Goal: Transaction & Acquisition: Purchase product/service

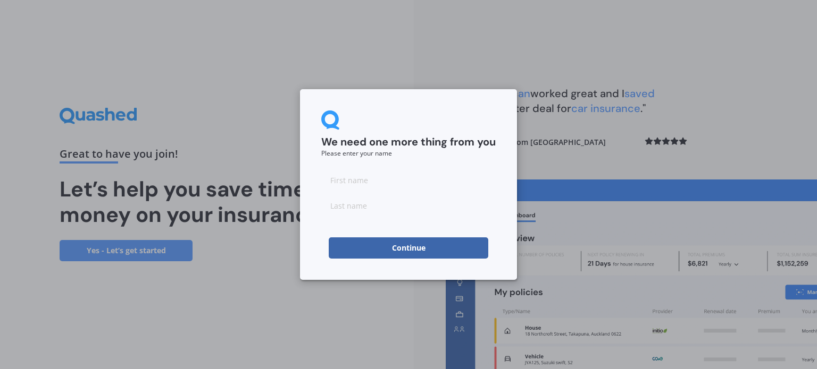
click at [383, 180] on input at bounding box center [408, 180] width 174 height 21
type input "Yulia"
click at [371, 201] on input at bounding box center [408, 205] width 174 height 21
type input "He"
click at [406, 250] on button "Continue" at bounding box center [408, 248] width 159 height 21
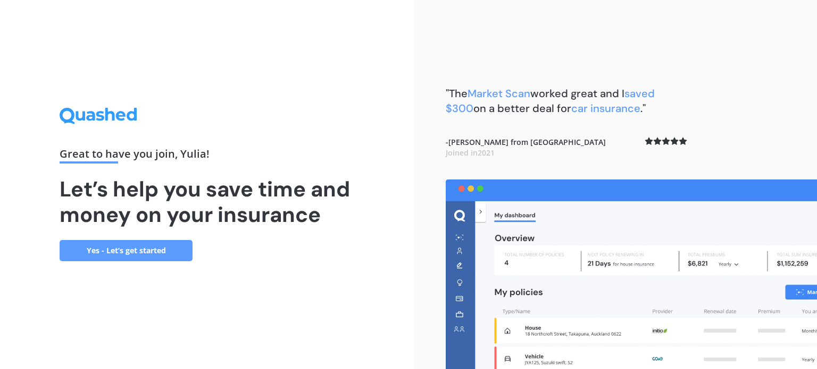
click at [134, 255] on link "Yes - Let’s get started" at bounding box center [126, 250] width 133 height 21
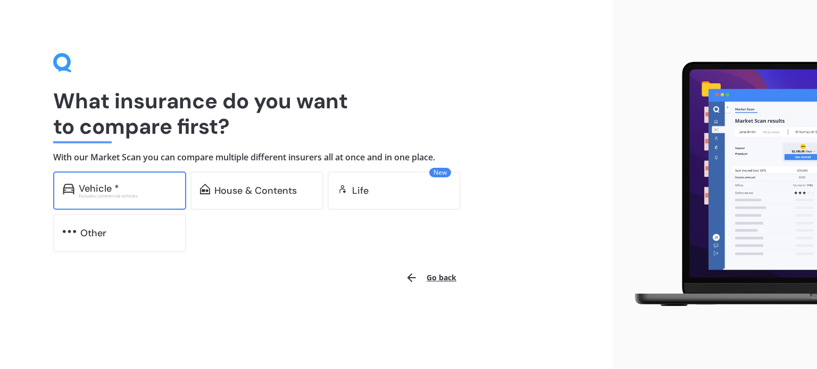
click at [109, 184] on div "Vehicle *" at bounding box center [99, 188] width 40 height 11
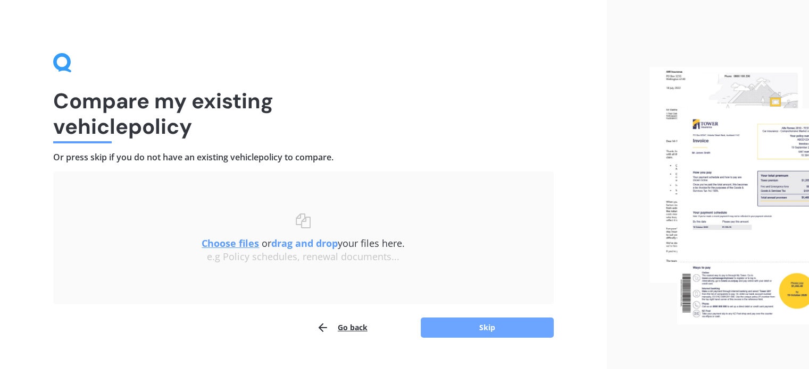
click at [485, 332] on button "Skip" at bounding box center [487, 328] width 133 height 20
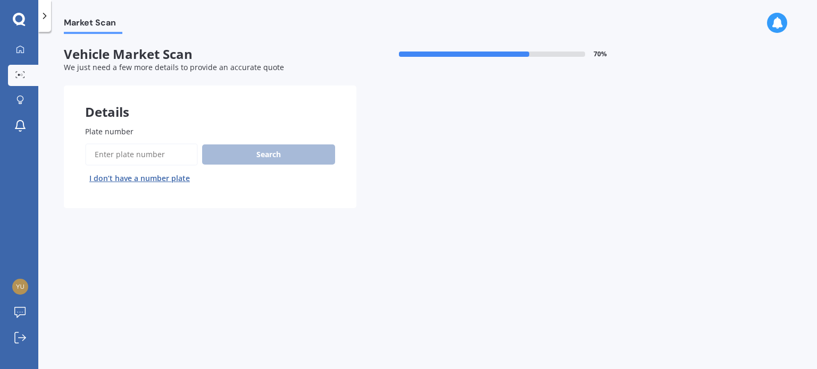
click at [159, 161] on input "Plate number" at bounding box center [141, 155] width 113 height 22
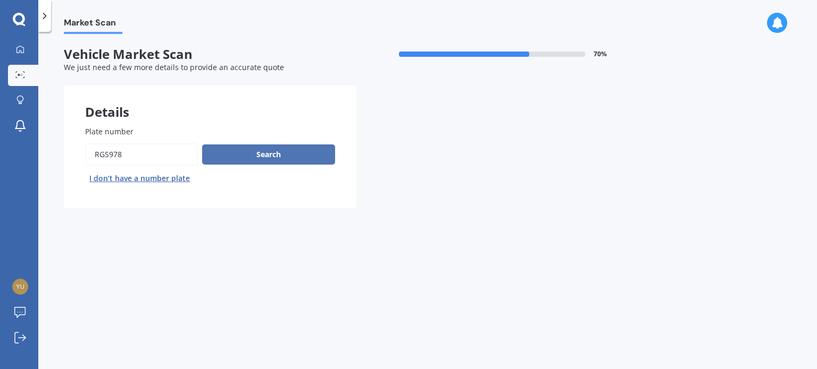
type input "RGS978"
click at [250, 154] on button "Search" at bounding box center [268, 155] width 133 height 20
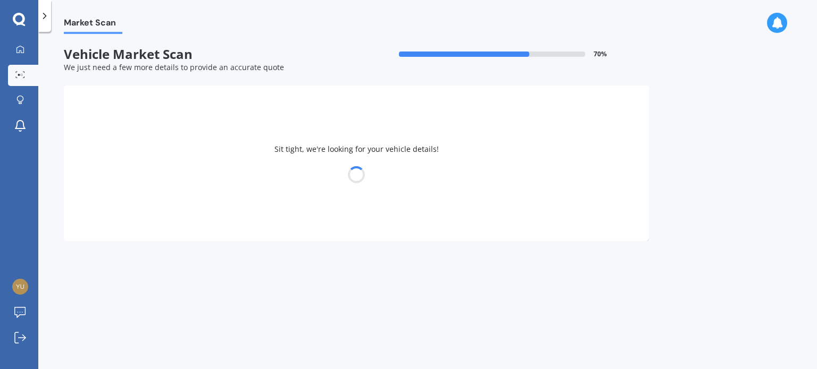
select select "TOYOTA"
select select "AQUA"
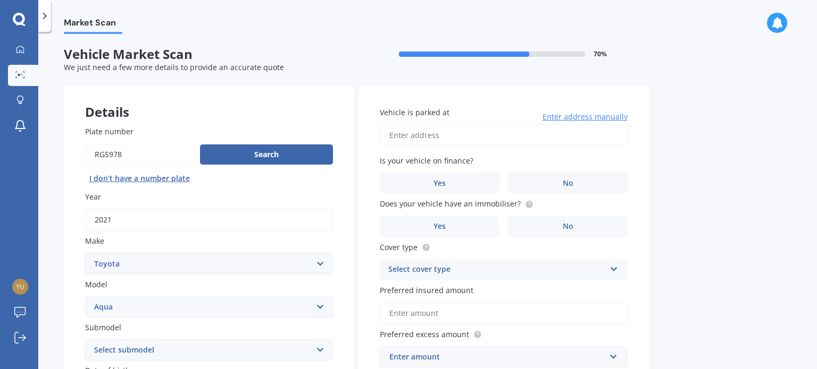
click at [449, 135] on input "Vehicle is parked at" at bounding box center [504, 135] width 248 height 22
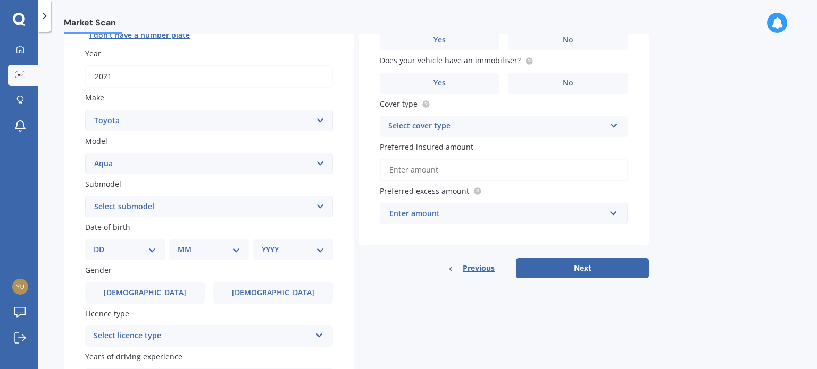
scroll to position [213, 0]
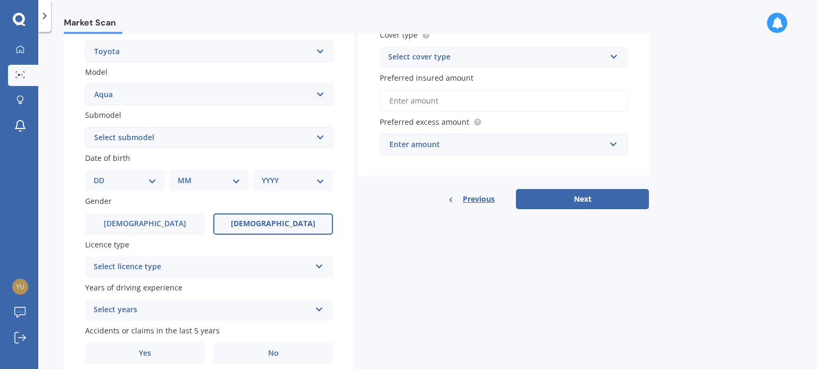
click at [279, 225] on span "[DEMOGRAPHIC_DATA]" at bounding box center [273, 224] width 85 height 9
click at [0, 0] on input "[DEMOGRAPHIC_DATA]" at bounding box center [0, 0] width 0 height 0
click at [151, 176] on select "DD 01 02 03 04 05 06 07 08 09 10 11 12 13 14 15 16 17 18 19 20 21 22 23 24 25 2…" at bounding box center [125, 181] width 63 height 12
select select "09"
click at [102, 175] on select "DD 01 02 03 04 05 06 07 08 09 10 11 12 13 14 15 16 17 18 19 20 21 22 23 24 25 2…" at bounding box center [125, 181] width 63 height 12
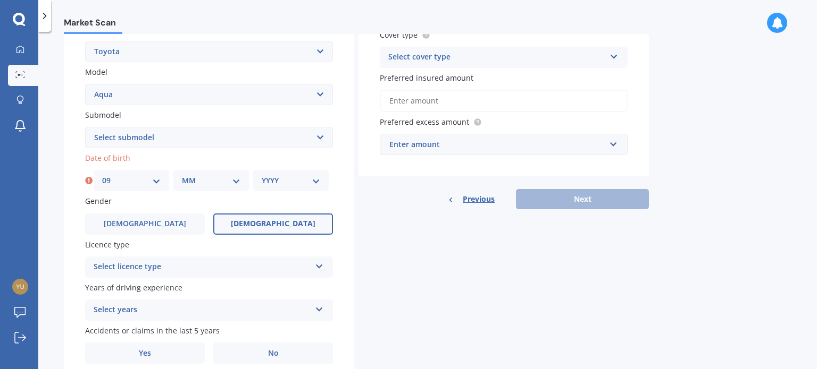
click at [238, 183] on select "MM 01 02 03 04 05 06 07 08 09 10 11 12" at bounding box center [211, 181] width 58 height 12
select select "11"
click at [182, 175] on select "MM 01 02 03 04 05 06 07 08 09 10 11 12" at bounding box center [211, 181] width 58 height 12
click at [309, 179] on select "YYYY 2025 2024 2023 2022 2021 2020 2019 2018 2017 2016 2015 2014 2013 2012 2011…" at bounding box center [291, 181] width 58 height 12
select select "1986"
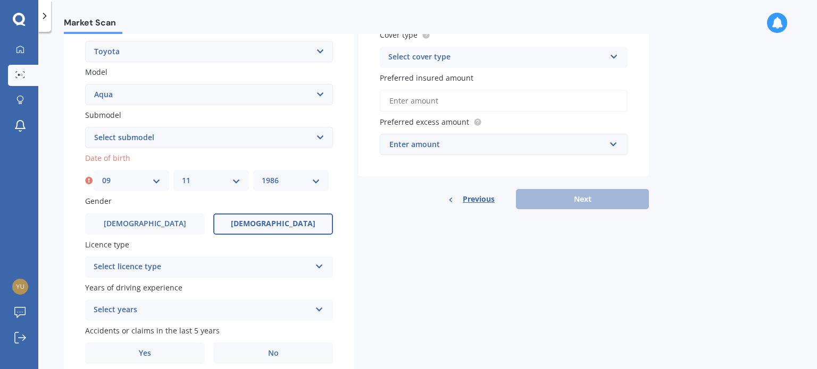
click at [262, 175] on select "YYYY 2025 2024 2023 2022 2021 2020 2019 2018 2017 2016 2015 2014 2013 2012 2011…" at bounding box center [291, 181] width 58 height 12
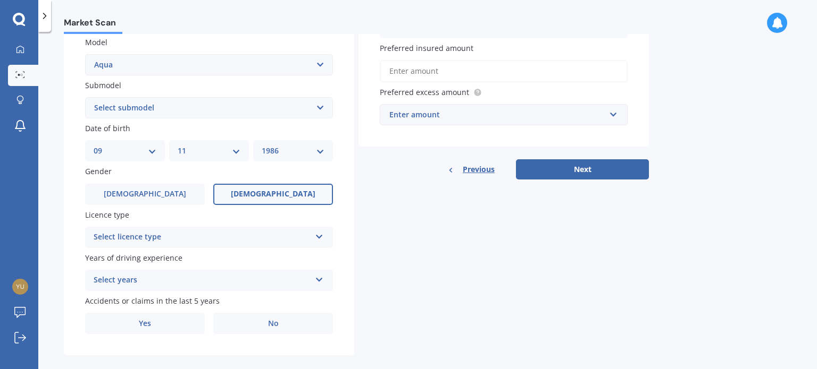
scroll to position [256, 0]
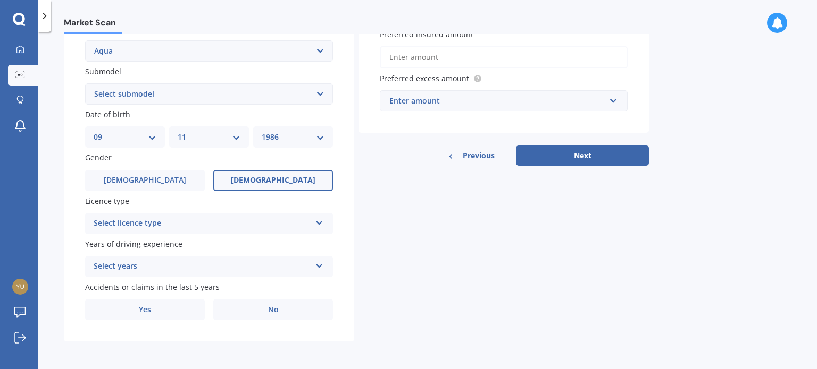
click at [317, 223] on icon at bounding box center [319, 220] width 9 height 7
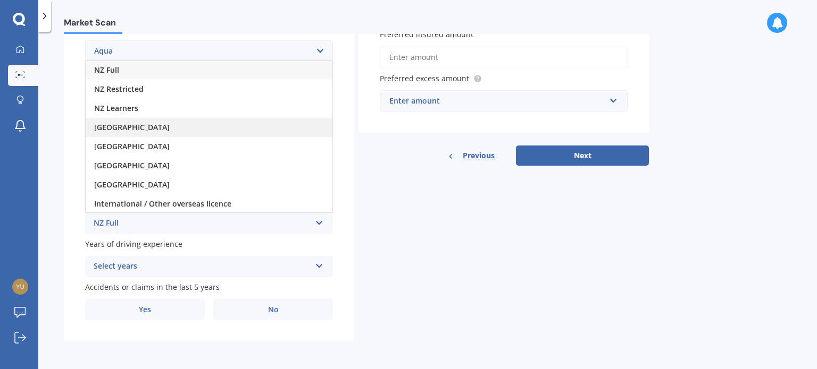
scroll to position [1, 0]
click at [116, 68] on span "NZ Full" at bounding box center [106, 69] width 25 height 10
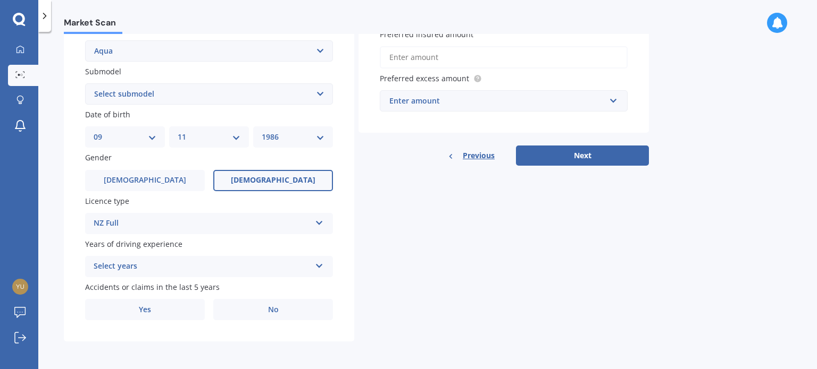
click at [320, 262] on icon at bounding box center [319, 263] width 9 height 7
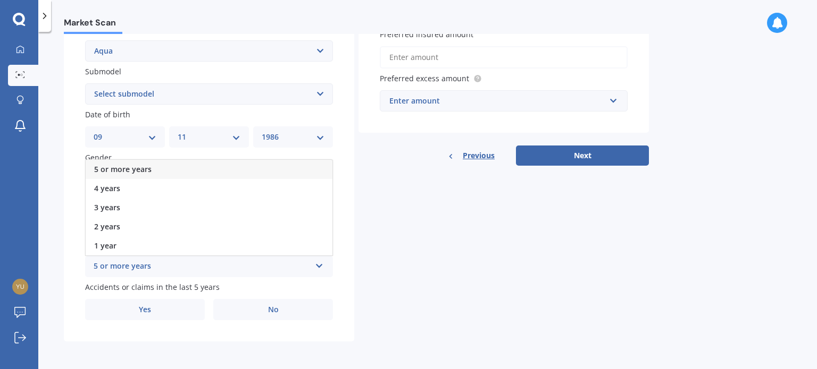
click at [209, 170] on div "5 or more years" at bounding box center [209, 169] width 247 height 19
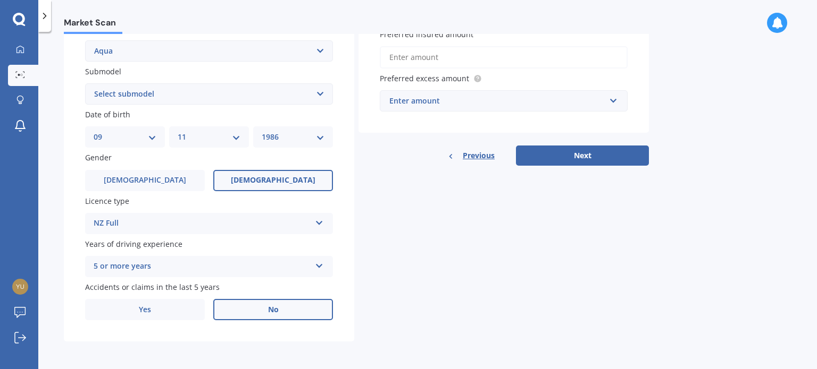
click at [276, 313] on span "No" at bounding box center [273, 310] width 11 height 9
click at [0, 0] on input "No" at bounding box center [0, 0] width 0 height 0
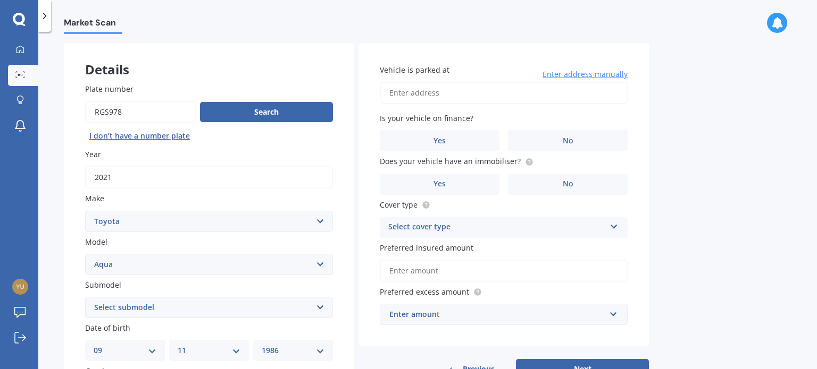
scroll to position [0, 0]
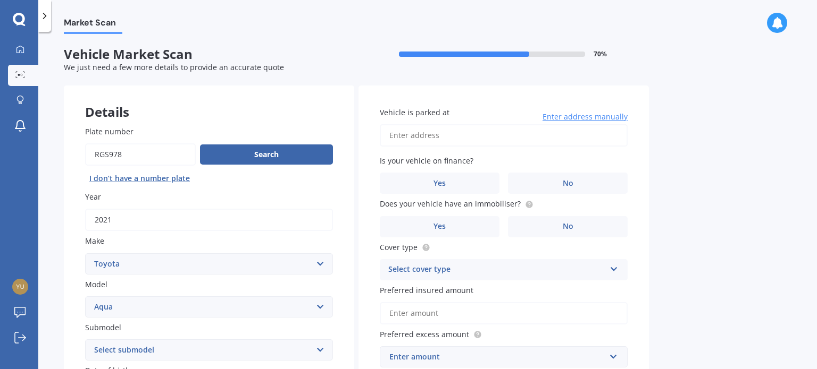
click at [580, 116] on span "Enter address manually" at bounding box center [584, 117] width 85 height 11
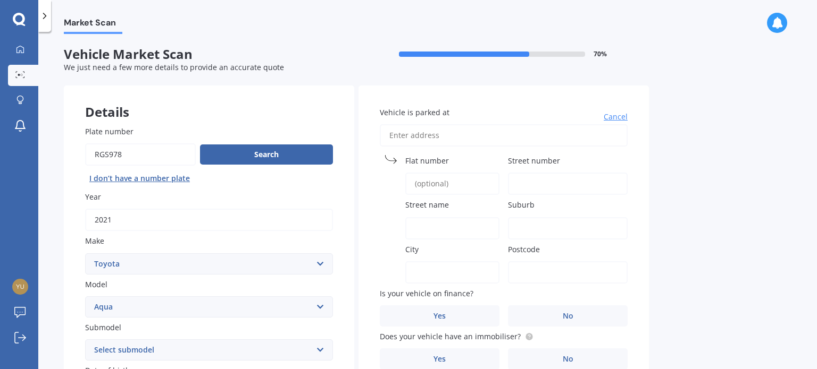
click at [448, 138] on input "Vehicle is parked at" at bounding box center [504, 135] width 248 height 22
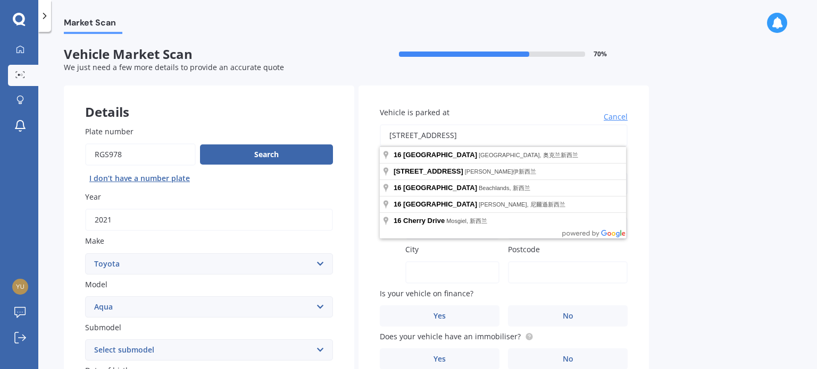
click at [396, 134] on input "[STREET_ADDRESS]" at bounding box center [504, 135] width 248 height 22
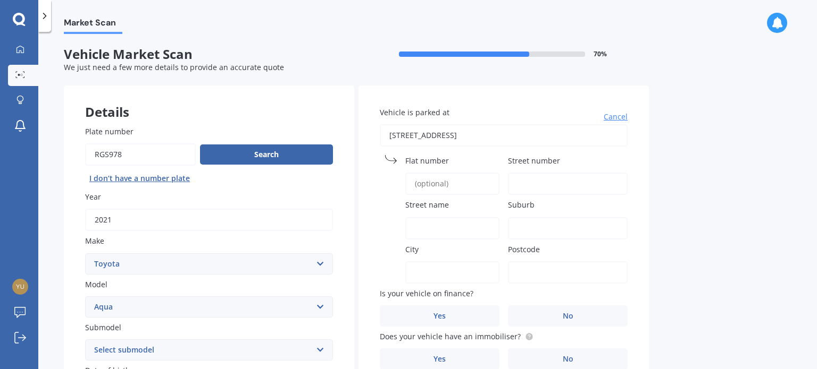
type input "[STREET_ADDRESS] 2014新西兰"
type input "16A"
type input "[GEOGRAPHIC_DATA]"
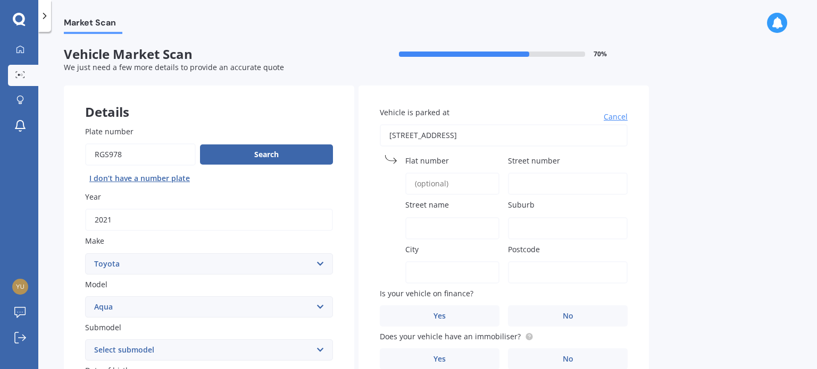
type input "2014"
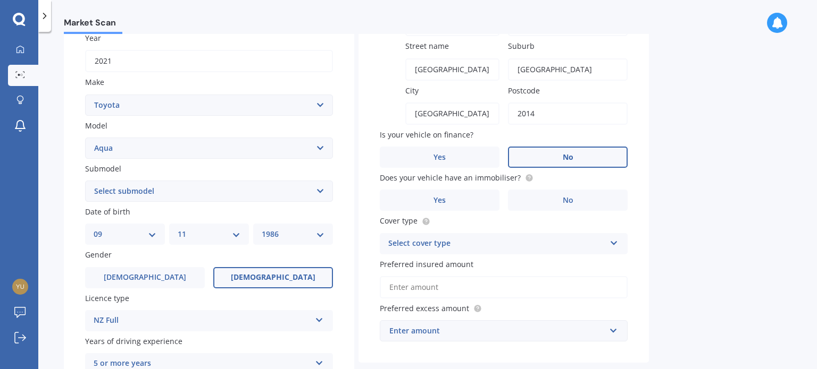
scroll to position [159, 0]
click at [574, 151] on label "No" at bounding box center [568, 156] width 120 height 21
click at [0, 0] on input "No" at bounding box center [0, 0] width 0 height 0
click at [452, 195] on label "Yes" at bounding box center [440, 199] width 120 height 21
click at [0, 0] on input "Yes" at bounding box center [0, 0] width 0 height 0
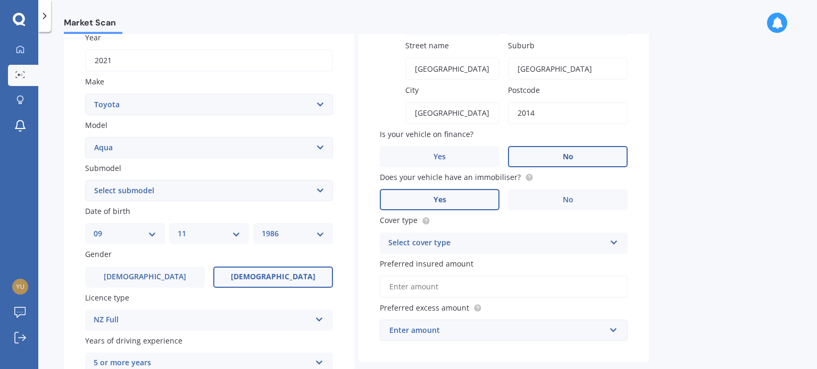
scroll to position [213, 0]
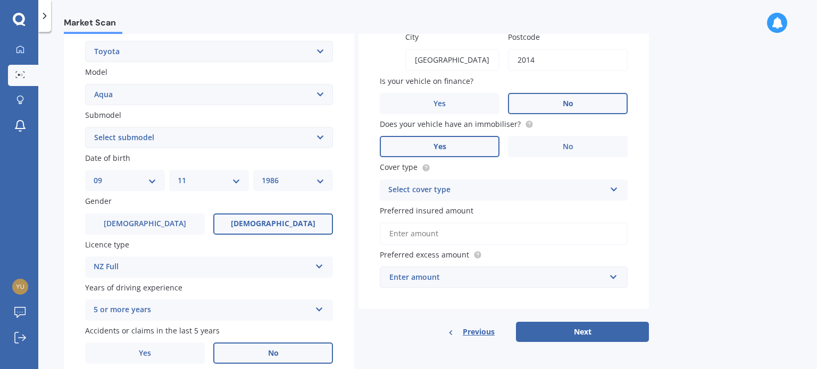
click at [607, 181] on div "Select cover type Comprehensive Third Party, Fire & Theft Third Party" at bounding box center [504, 190] width 248 height 21
click at [634, 156] on div "Vehicle is parked at [STREET_ADDRESS] 2014[GEOGRAPHIC_DATA] number [GEOGRAPHIC_…" at bounding box center [503, 91] width 290 height 436
click at [612, 185] on icon at bounding box center [613, 187] width 9 height 7
click at [635, 166] on div "Vehicle is parked at [STREET_ADDRESS] 2014[GEOGRAPHIC_DATA] number [GEOGRAPHIC_…" at bounding box center [503, 91] width 290 height 436
click at [452, 237] on input "Preferred insured amount" at bounding box center [504, 234] width 248 height 22
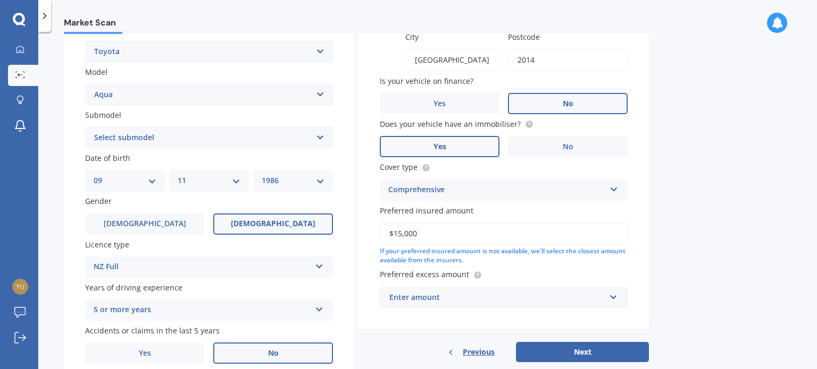
type input "$15,000"
click at [646, 252] on div "Vehicle is parked at [STREET_ADDRESS] 2014[GEOGRAPHIC_DATA] number [GEOGRAPHIC_…" at bounding box center [503, 101] width 290 height 457
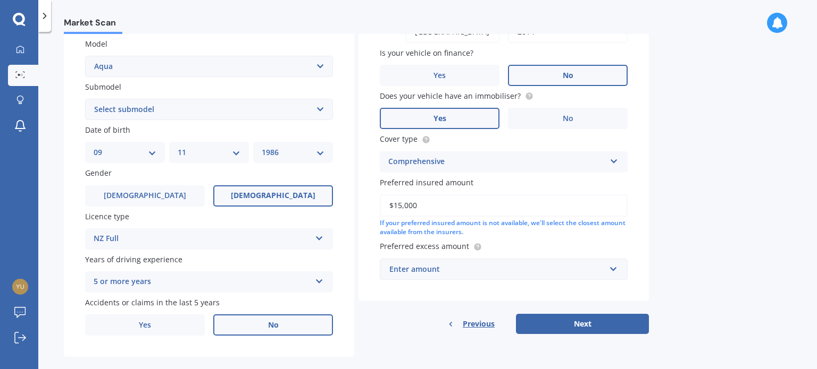
scroll to position [256, 0]
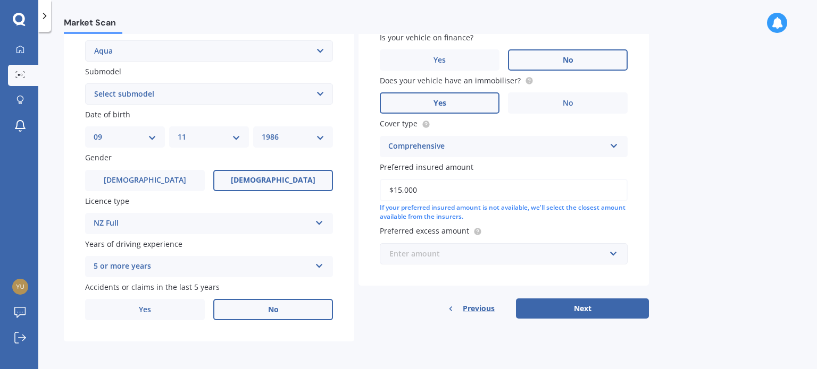
click at [615, 251] on input "text" at bounding box center [500, 254] width 238 height 20
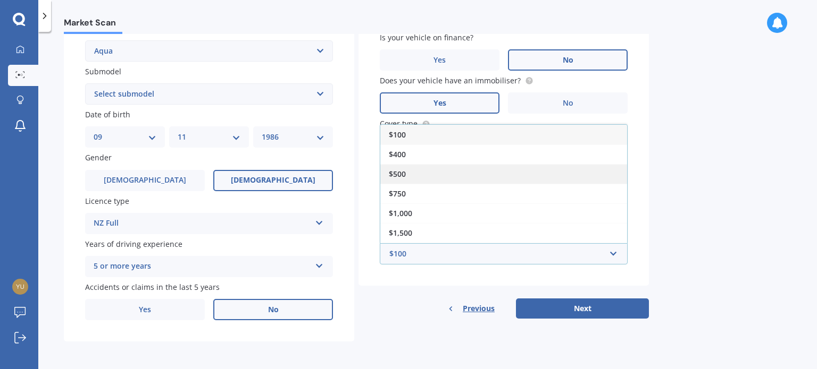
click at [449, 173] on div "$500" at bounding box center [503, 174] width 247 height 20
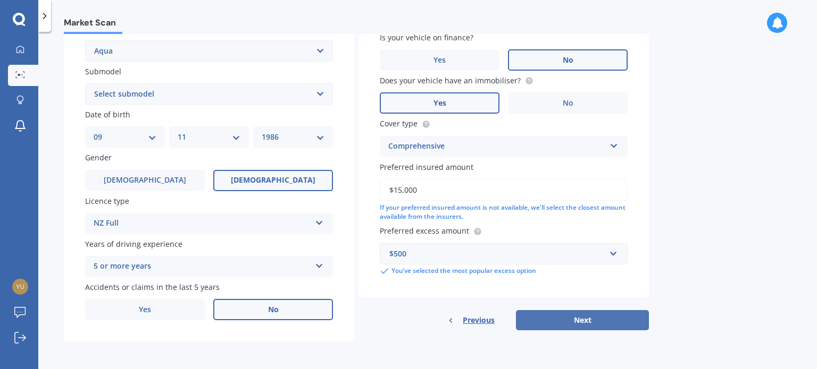
click at [609, 320] on button "Next" at bounding box center [582, 320] width 133 height 20
click at [323, 96] on select "Select submodel Hatchback Hybrid" at bounding box center [209, 93] width 248 height 21
select select "HYBRID"
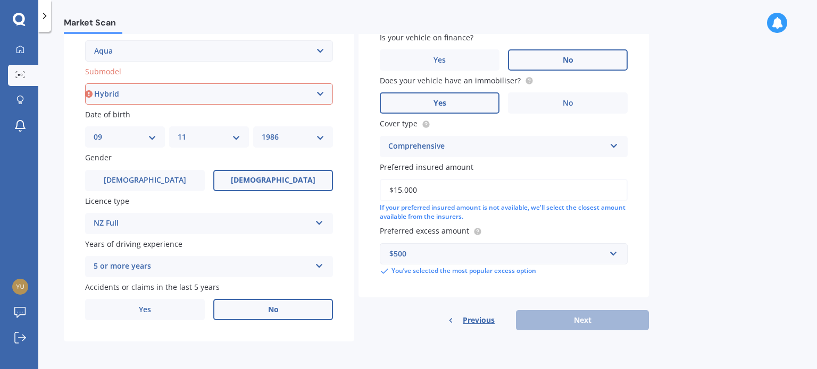
click at [85, 83] on select "Select submodel Hatchback Hybrid" at bounding box center [209, 93] width 248 height 21
click at [606, 317] on button "Next" at bounding box center [582, 320] width 133 height 20
select select "09"
select select "11"
select select "1986"
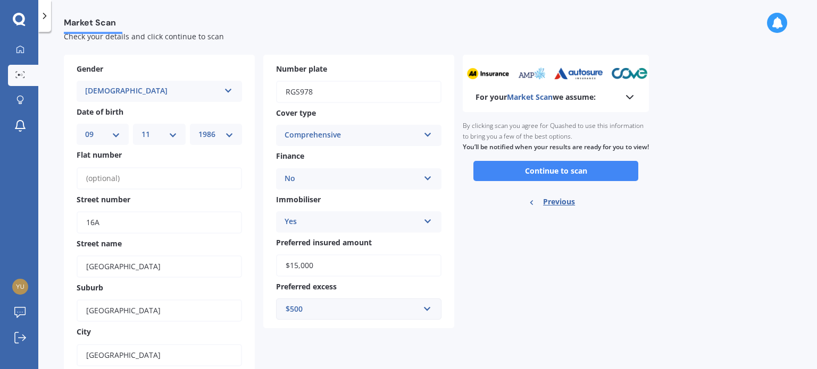
scroll to position [0, 0]
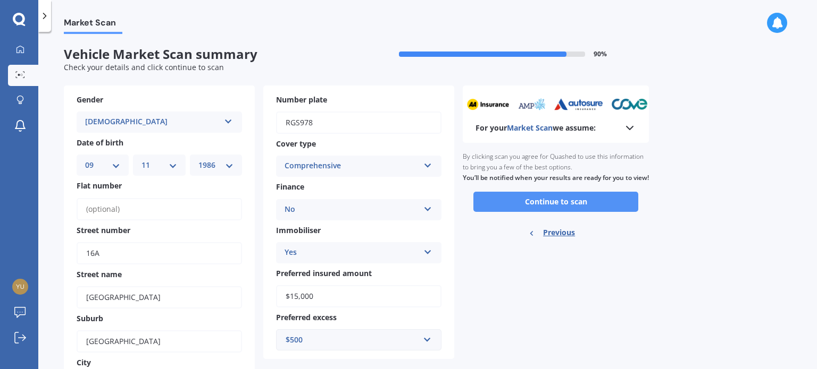
click at [582, 210] on button "Continue to scan" at bounding box center [555, 202] width 165 height 20
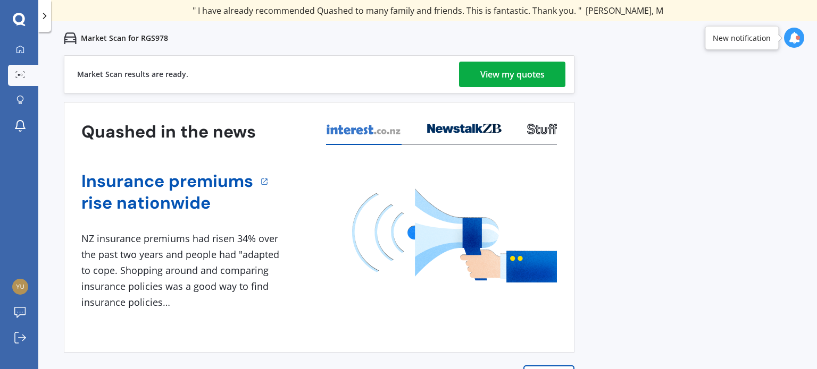
click at [510, 83] on div "View my quotes" at bounding box center [512, 75] width 64 height 26
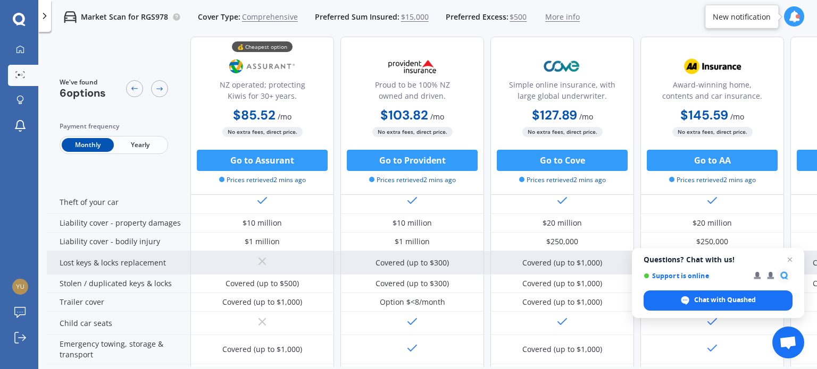
scroll to position [53, 0]
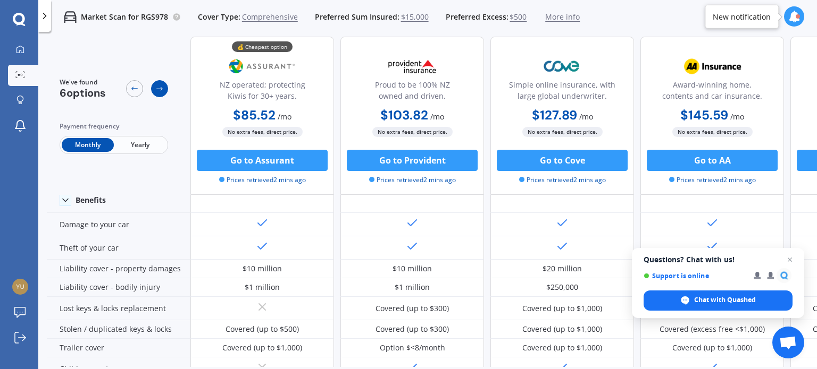
click at [159, 89] on icon at bounding box center [159, 89] width 9 height 9
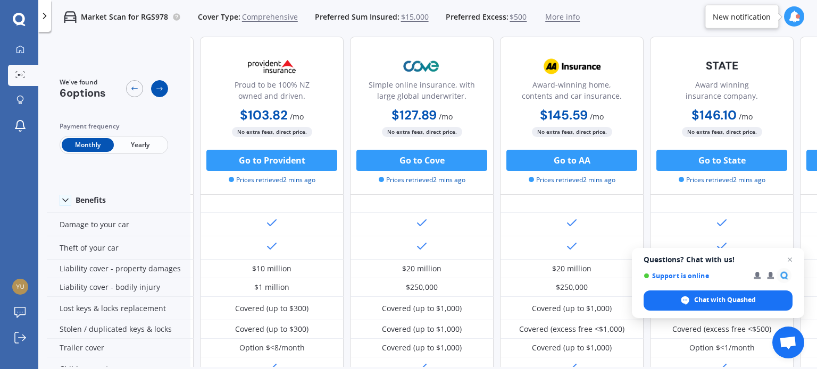
scroll to position [53, 144]
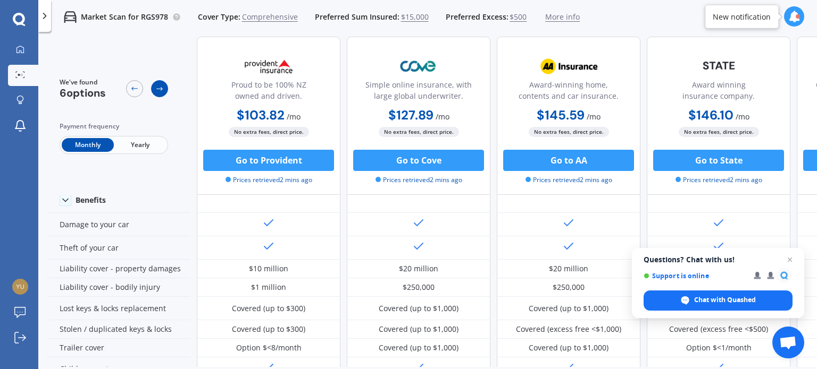
click at [159, 89] on icon at bounding box center [159, 89] width 9 height 9
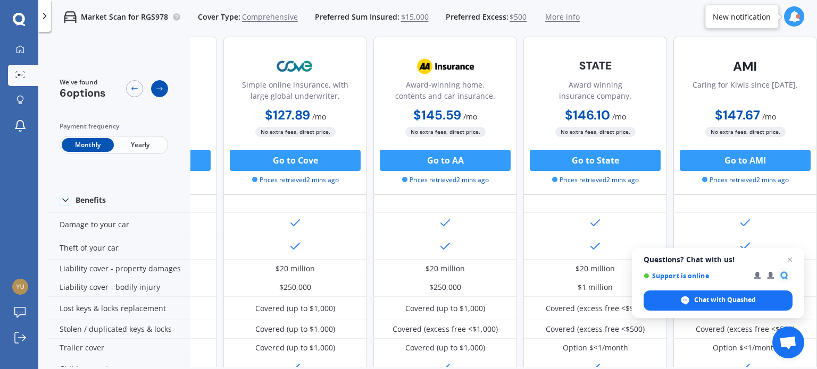
scroll to position [53, 272]
click at [159, 89] on icon at bounding box center [159, 89] width 9 height 9
click at [159, 91] on icon at bounding box center [159, 89] width 9 height 9
click at [136, 88] on icon at bounding box center [134, 89] width 9 height 9
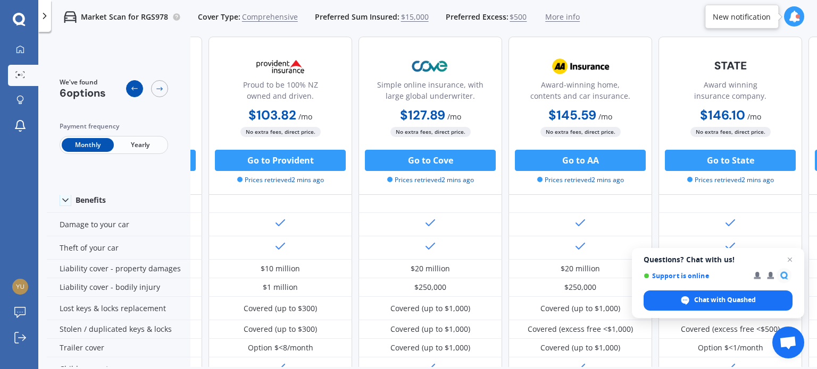
scroll to position [53, 129]
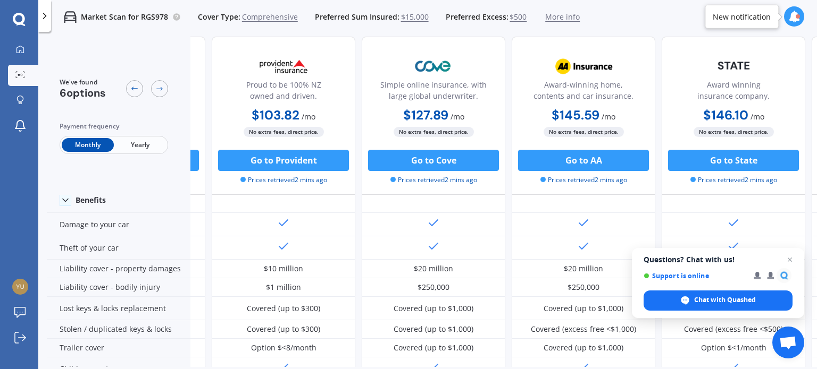
click at [136, 146] on span "Yearly" at bounding box center [140, 145] width 52 height 14
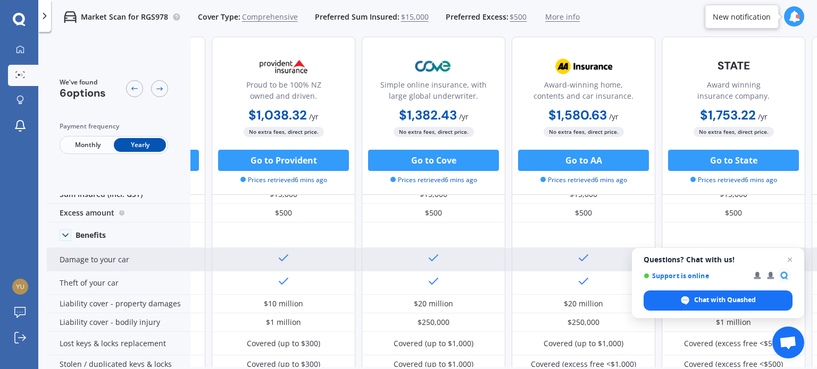
scroll to position [0, 129]
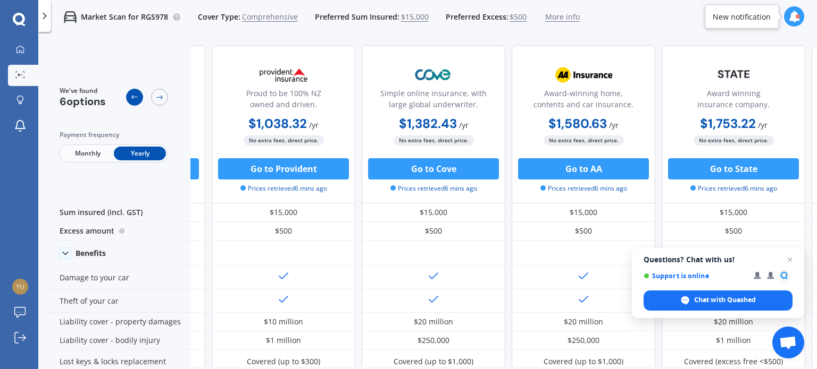
click at [132, 97] on icon at bounding box center [134, 97] width 9 height 9
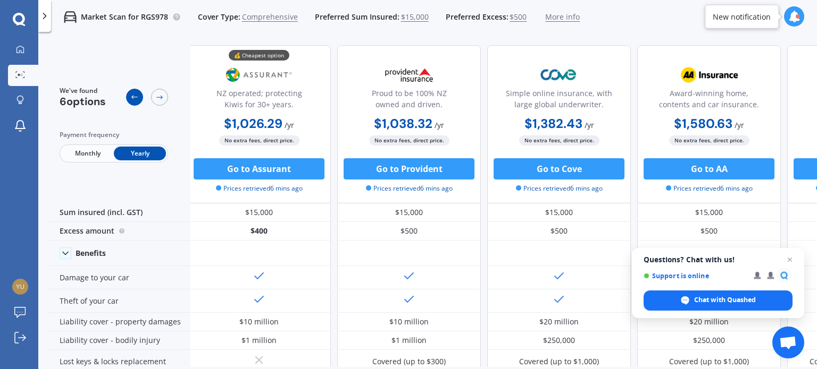
scroll to position [0, 0]
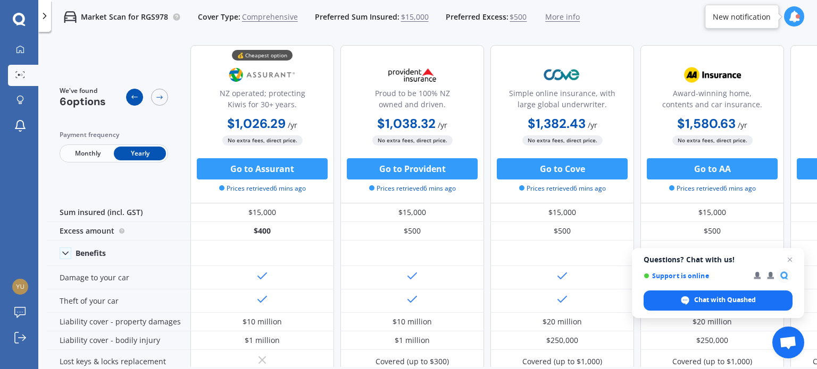
click at [132, 97] on icon at bounding box center [134, 97] width 9 height 9
click at [158, 97] on icon at bounding box center [159, 98] width 6 height 4
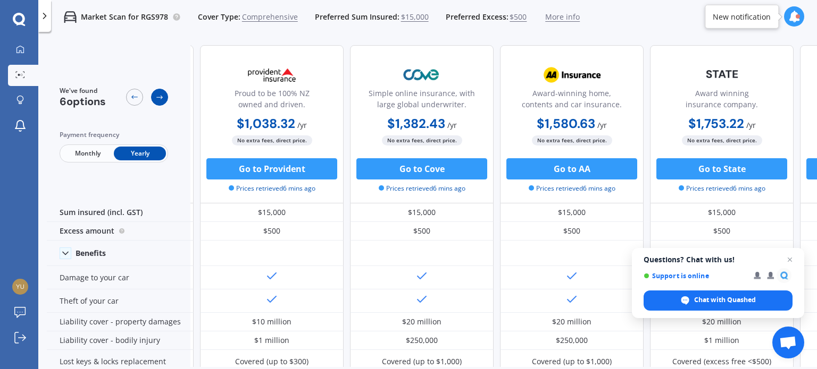
scroll to position [0, 144]
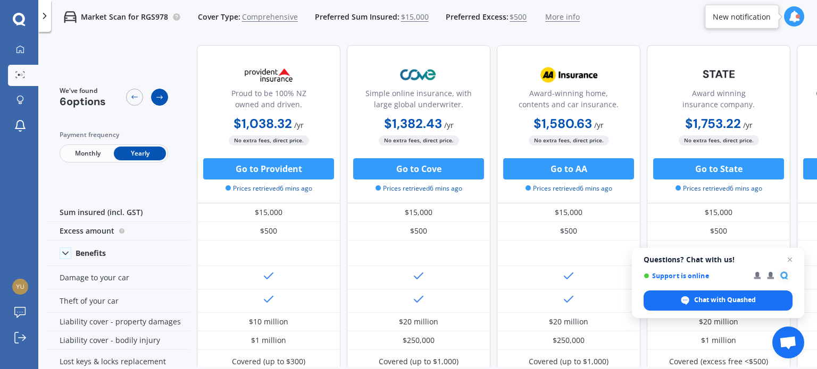
click at [157, 97] on icon at bounding box center [159, 98] width 6 height 4
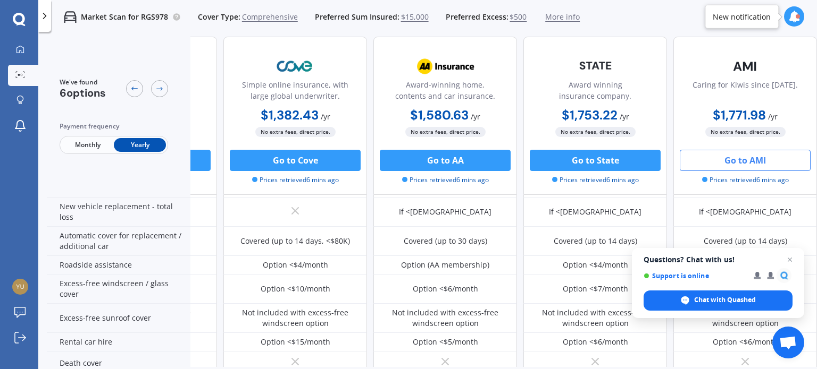
scroll to position [319, 272]
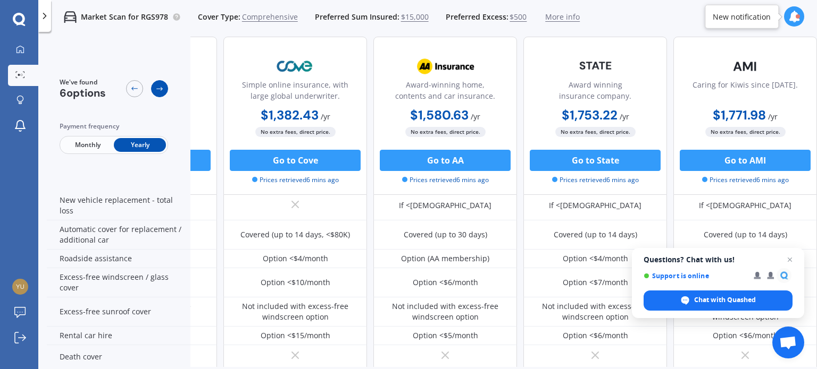
click at [162, 91] on icon at bounding box center [159, 89] width 9 height 9
click at [162, 90] on icon at bounding box center [159, 89] width 9 height 9
click at [131, 88] on icon at bounding box center [134, 89] width 9 height 9
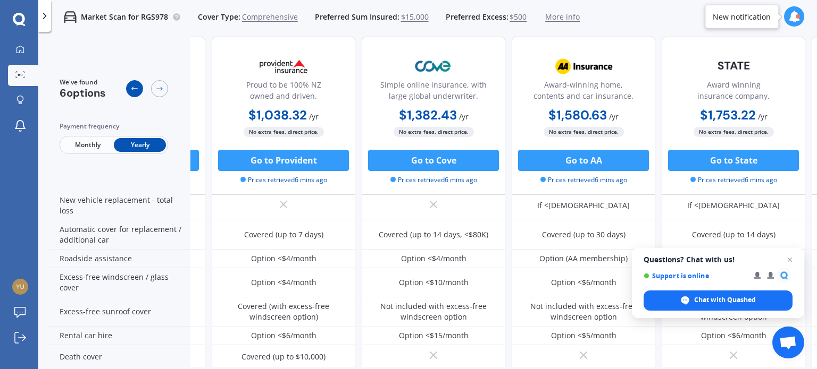
click at [131, 88] on icon at bounding box center [134, 89] width 9 height 9
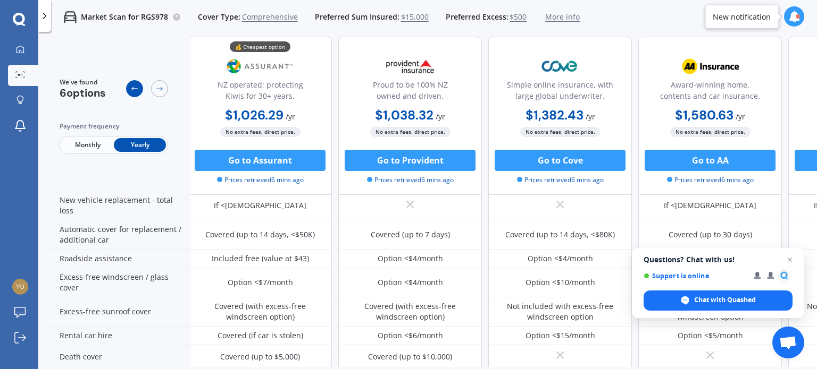
scroll to position [319, 0]
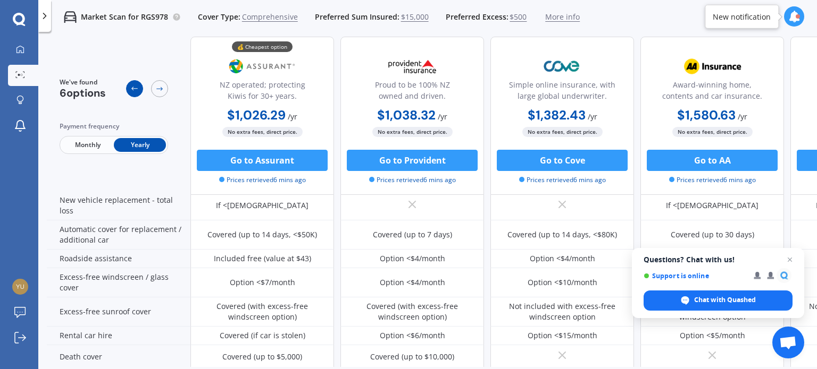
click at [131, 88] on icon at bounding box center [134, 89] width 9 height 9
click at [135, 94] on div at bounding box center [134, 88] width 17 height 17
click at [133, 93] on icon at bounding box center [134, 89] width 9 height 9
click at [131, 89] on icon at bounding box center [134, 89] width 9 height 9
click at [159, 89] on icon at bounding box center [159, 89] width 9 height 9
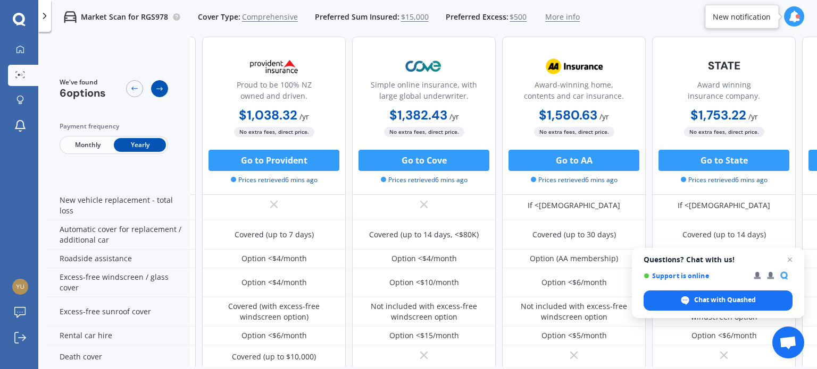
scroll to position [319, 144]
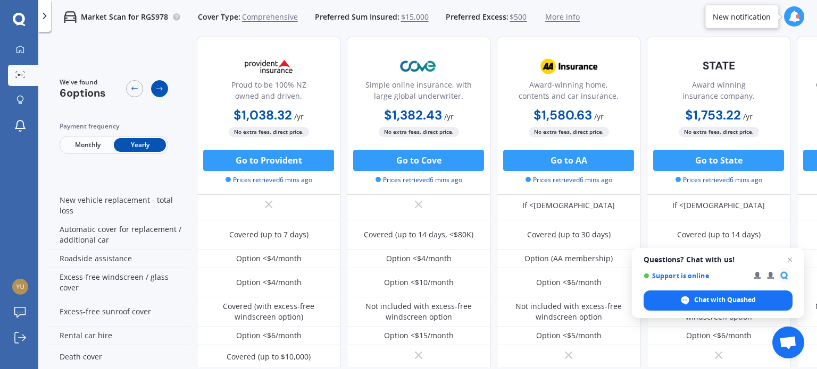
click at [160, 89] on icon at bounding box center [159, 89] width 9 height 9
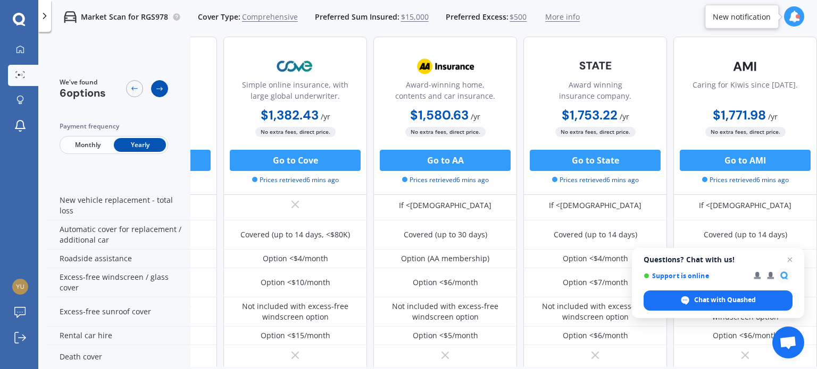
scroll to position [319, 272]
click at [160, 89] on icon at bounding box center [159, 89] width 9 height 9
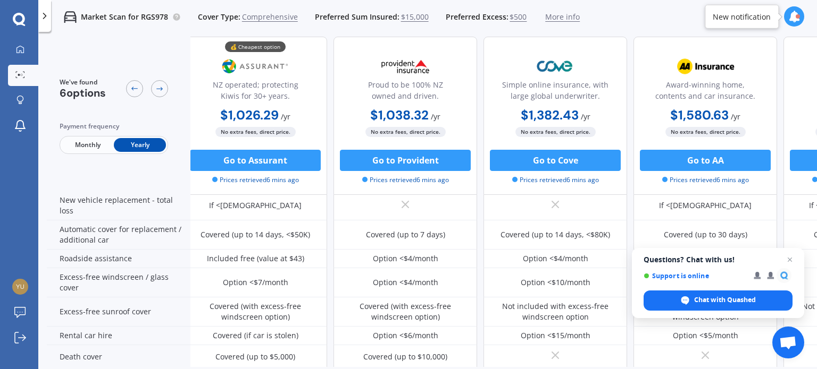
scroll to position [319, 0]
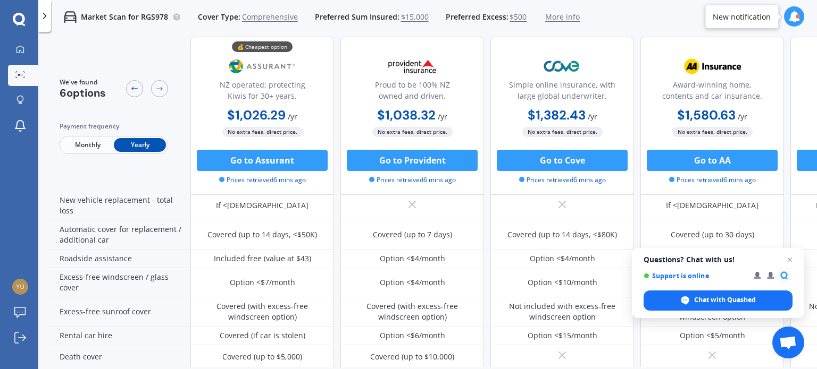
click at [88, 145] on span "Monthly" at bounding box center [88, 145] width 52 height 14
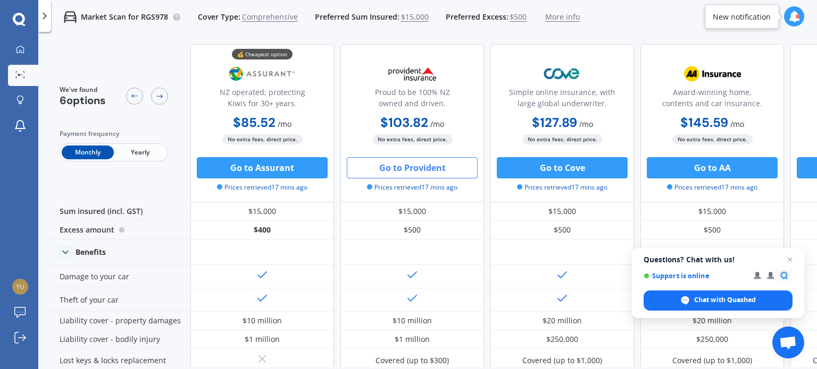
scroll to position [0, 0]
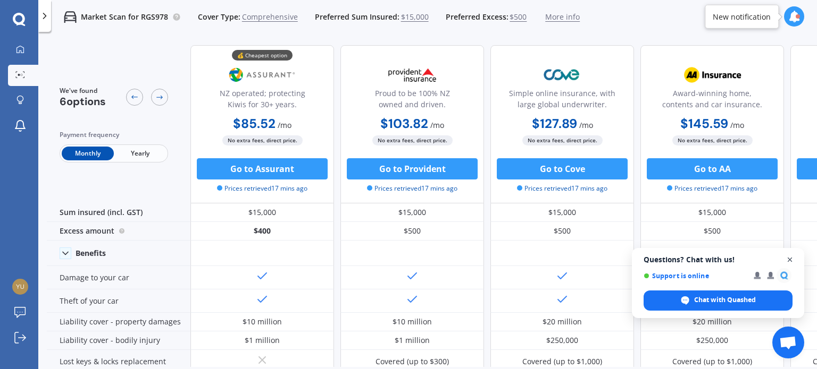
click at [788, 259] on span "Open chat" at bounding box center [789, 260] width 13 height 13
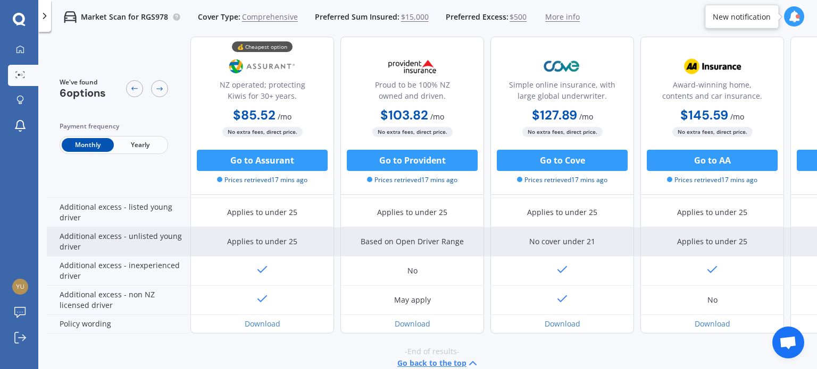
scroll to position [532, 0]
